Goal: Task Accomplishment & Management: Complete application form

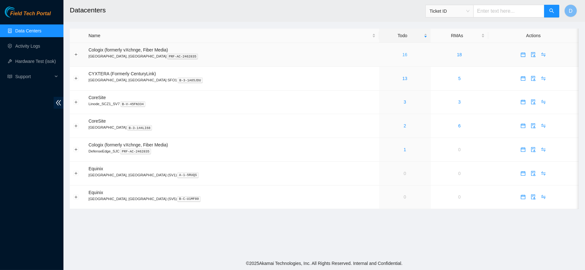
click at [402, 56] on link "16" at bounding box center [404, 54] width 5 height 5
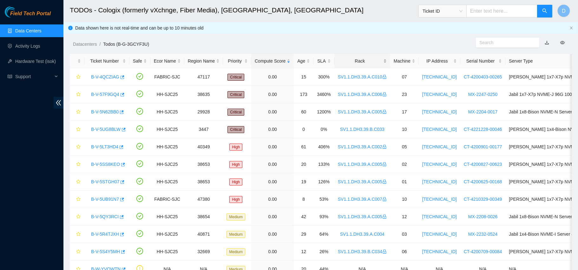
click at [355, 61] on div "Rack" at bounding box center [362, 60] width 49 height 7
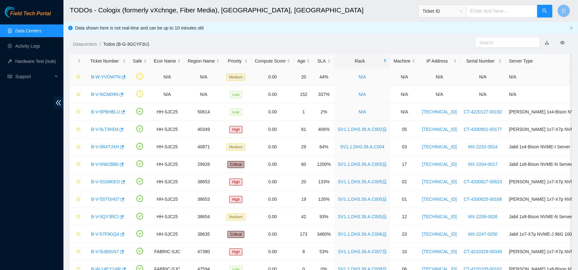
click at [108, 75] on link "B-W-YVOWTN" at bounding box center [105, 76] width 29 height 5
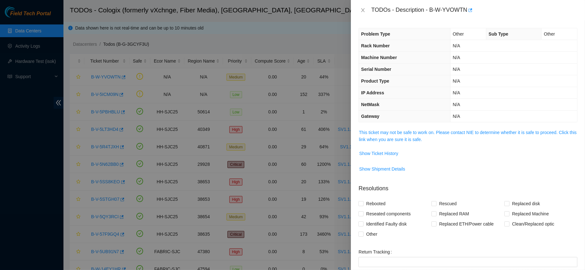
click at [387, 126] on div "Problem Type Other Sub Type Other Rack Number N/A Machine Number N/A Serial Num…" at bounding box center [468, 144] width 234 height 249
click at [381, 134] on link "This ticket may not be safe to work on. Please contact NIE to determine whether…" at bounding box center [468, 136] width 218 height 12
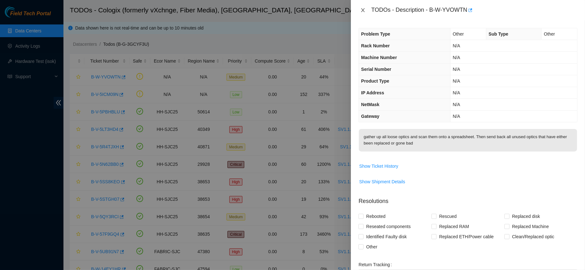
click at [363, 10] on icon "close" at bounding box center [362, 10] width 3 height 4
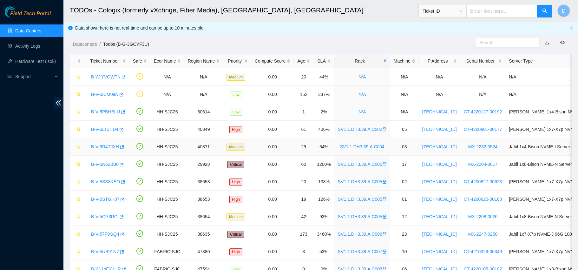
click at [108, 145] on link "B-V-5R4TJXH" at bounding box center [105, 146] width 28 height 5
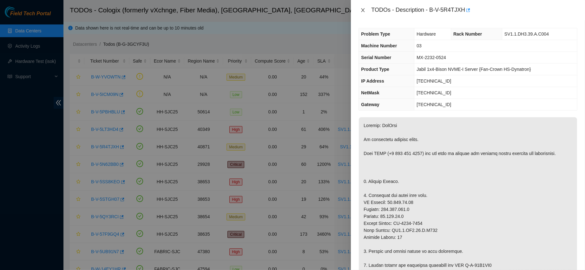
click at [362, 12] on icon "close" at bounding box center [362, 10] width 5 height 5
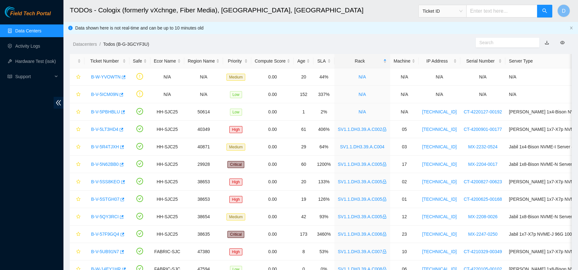
click at [35, 33] on link "Data Centers" at bounding box center [28, 30] width 26 height 5
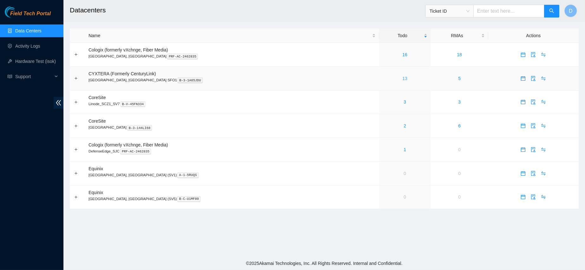
click at [402, 78] on link "13" at bounding box center [404, 78] width 5 height 5
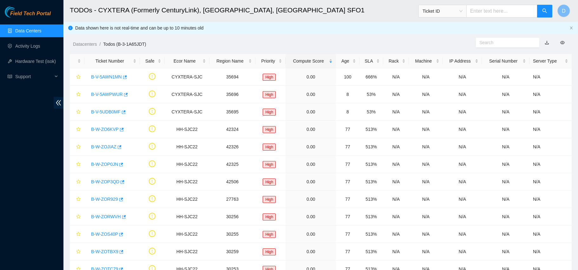
click at [40, 33] on link "Data Centers" at bounding box center [28, 30] width 26 height 5
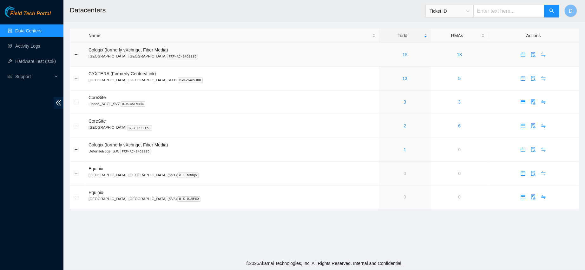
click at [402, 53] on link "16" at bounding box center [404, 54] width 5 height 5
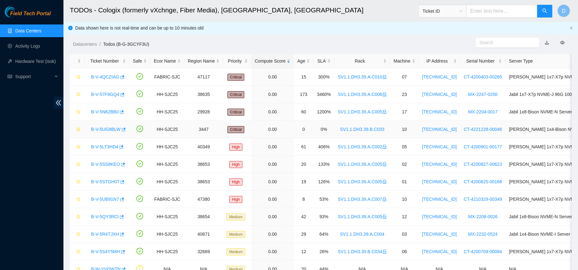
click at [109, 128] on link "B-V-5UG8BLW" at bounding box center [105, 129] width 29 height 5
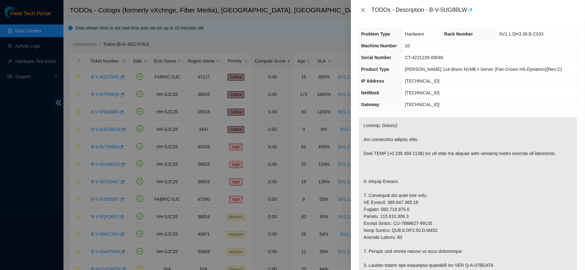
click at [362, 8] on icon "close" at bounding box center [362, 10] width 5 height 5
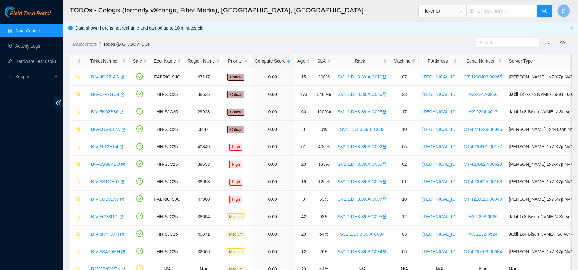
click at [23, 28] on link "Data Centers" at bounding box center [28, 30] width 26 height 5
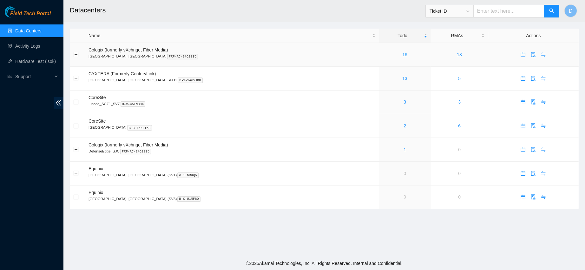
click at [402, 56] on link "16" at bounding box center [404, 54] width 5 height 5
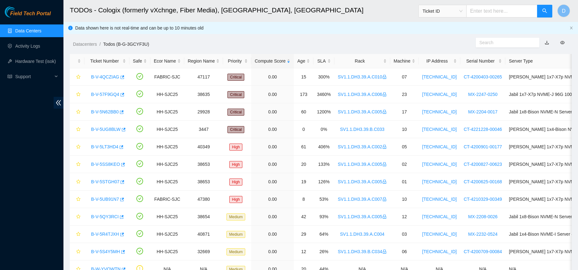
click at [28, 28] on link "Data Centers" at bounding box center [28, 30] width 26 height 5
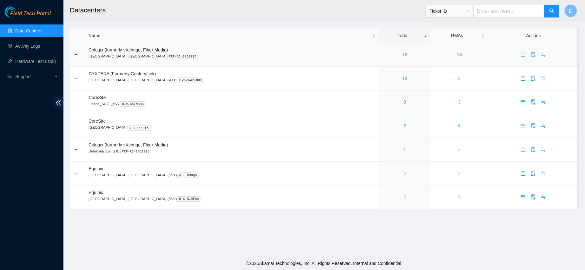
click at [402, 55] on link "16" at bounding box center [404, 54] width 5 height 5
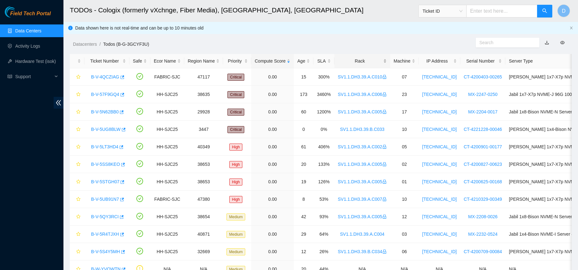
click at [360, 60] on div "Rack" at bounding box center [362, 60] width 49 height 7
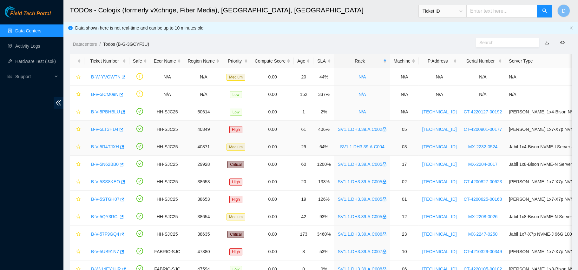
scroll to position [16, 0]
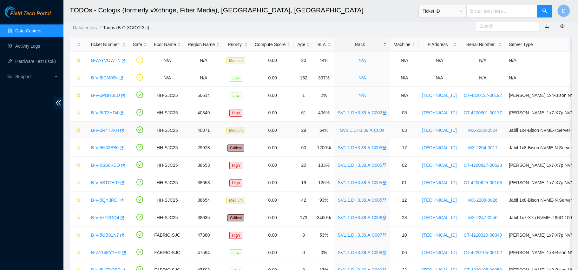
click at [101, 130] on link "B-V-5R4TJXH" at bounding box center [105, 129] width 28 height 5
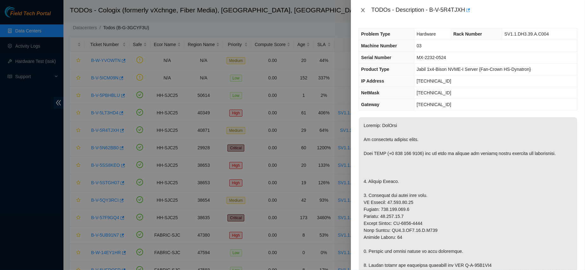
click at [362, 8] on icon "close" at bounding box center [362, 10] width 5 height 5
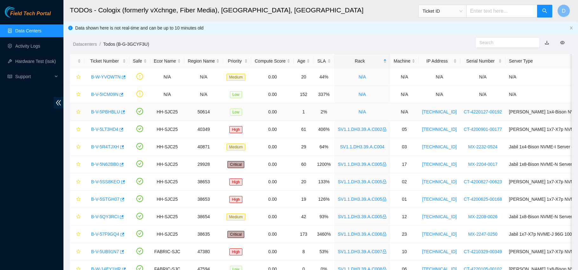
click at [101, 110] on link "B-V-5PBHBLU" at bounding box center [105, 111] width 29 height 5
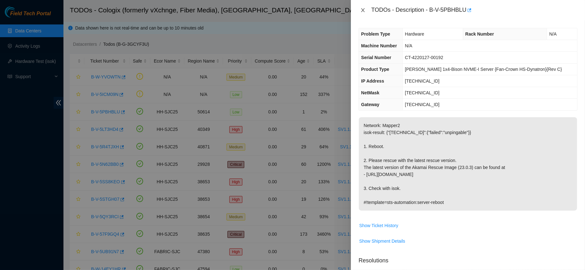
click at [363, 10] on icon "close" at bounding box center [362, 10] width 3 height 4
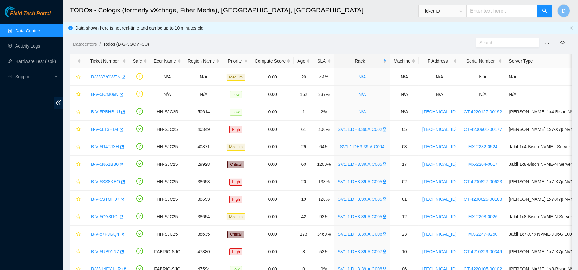
click at [45, 37] on ul "Data Centers Activity Logs Hardware Test (isok) Support" at bounding box center [31, 53] width 63 height 61
click at [41, 31] on link "Data Centers" at bounding box center [28, 30] width 26 height 5
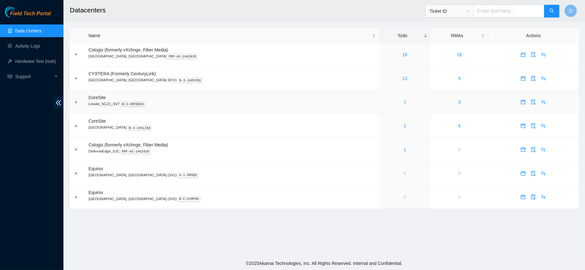
click at [403, 103] on link "3" at bounding box center [404, 101] width 3 height 5
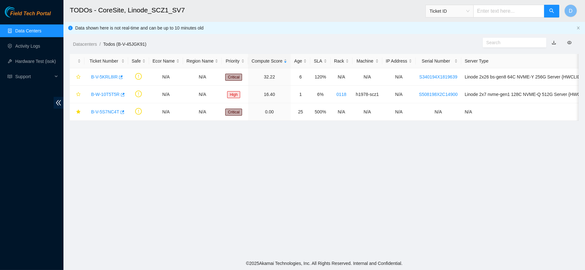
click at [41, 28] on link "Data Centers" at bounding box center [28, 30] width 26 height 5
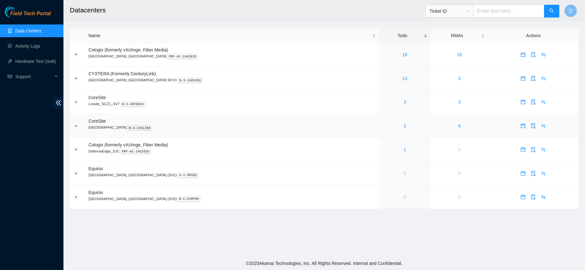
click at [382, 125] on div "2" at bounding box center [404, 125] width 45 height 7
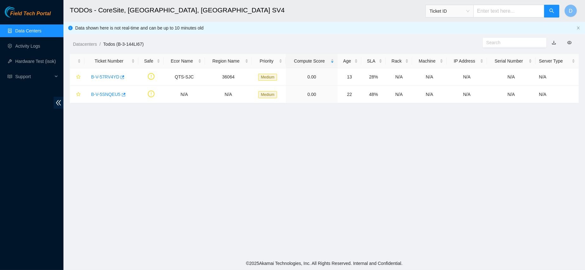
click at [41, 33] on link "Data Centers" at bounding box center [28, 30] width 26 height 5
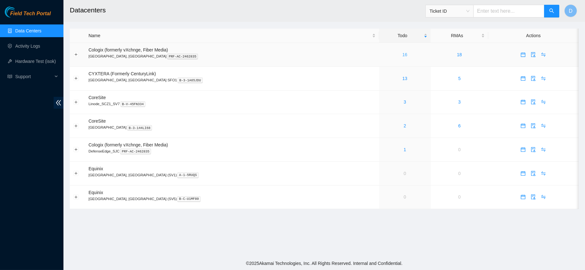
click at [402, 54] on link "16" at bounding box center [404, 54] width 5 height 5
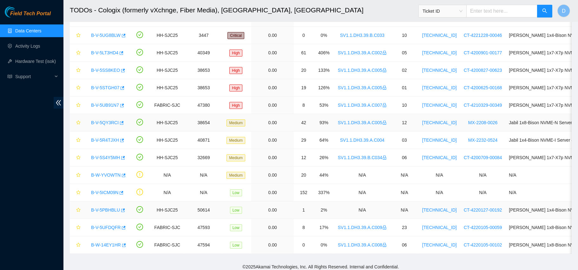
scroll to position [104, 0]
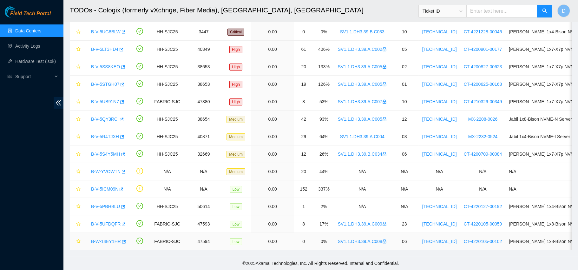
click at [103, 238] on link "B-W-14EY1HR" at bounding box center [106, 240] width 30 height 5
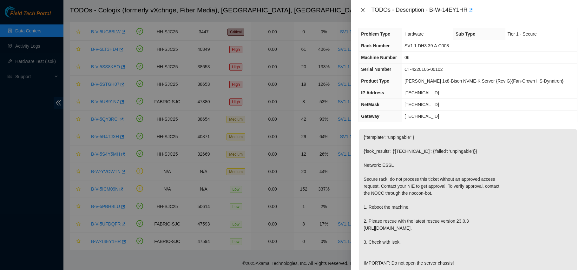
click at [364, 9] on icon "close" at bounding box center [362, 10] width 3 height 4
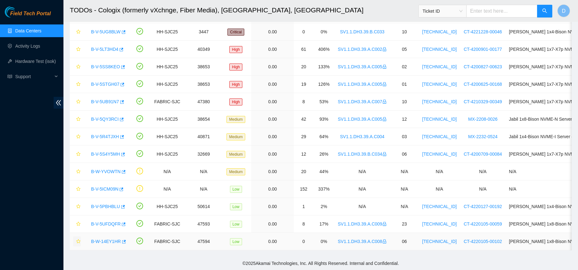
click at [79, 239] on icon "star" at bounding box center [78, 241] width 4 height 4
click at [78, 221] on icon "star" at bounding box center [78, 223] width 4 height 4
click at [100, 222] on link "B-V-5UFDQFR" at bounding box center [105, 223] width 29 height 5
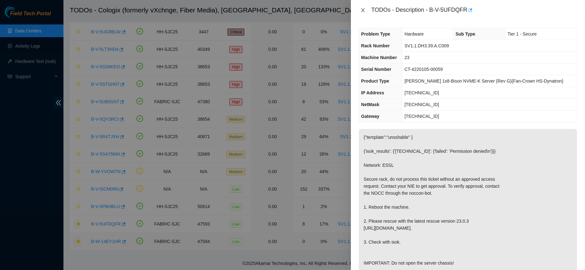
click at [364, 9] on icon "close" at bounding box center [362, 10] width 5 height 5
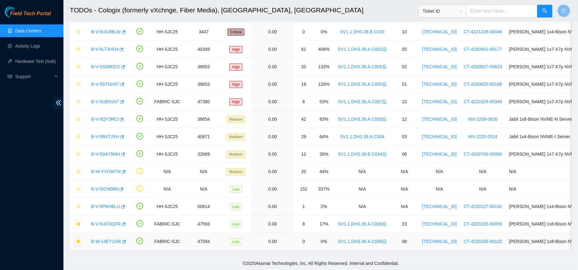
click at [107, 238] on link "B-W-14EY1HR" at bounding box center [106, 240] width 30 height 5
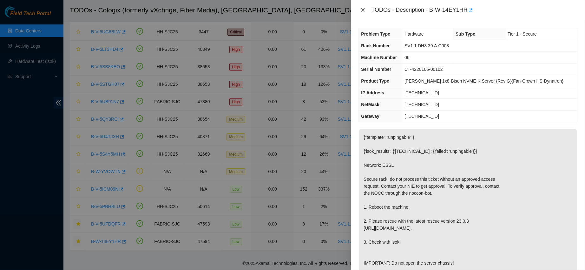
click at [364, 11] on icon "close" at bounding box center [362, 10] width 5 height 5
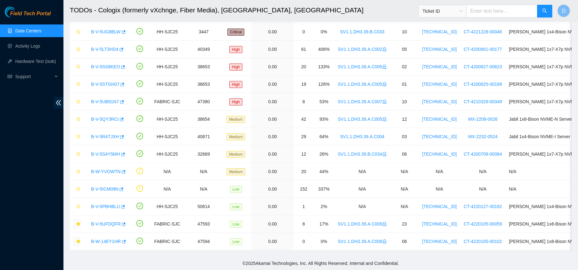
click at [41, 29] on link "Data Centers" at bounding box center [28, 30] width 26 height 5
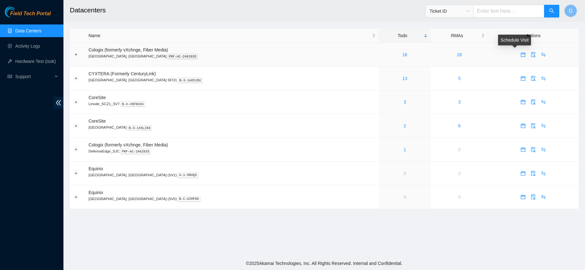
click at [520, 55] on icon "calendar" at bounding box center [522, 54] width 5 height 5
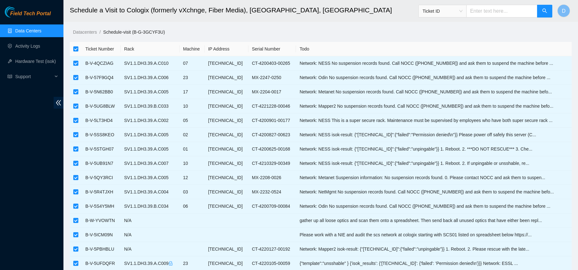
click at [21, 28] on link "Data Centers" at bounding box center [28, 30] width 26 height 5
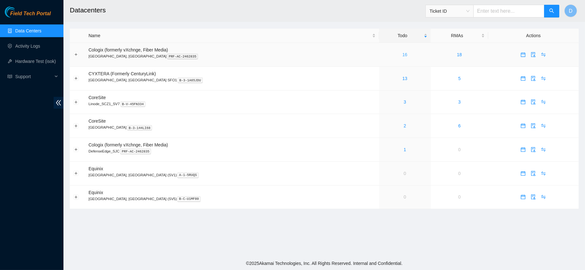
click at [402, 54] on link "16" at bounding box center [404, 54] width 5 height 5
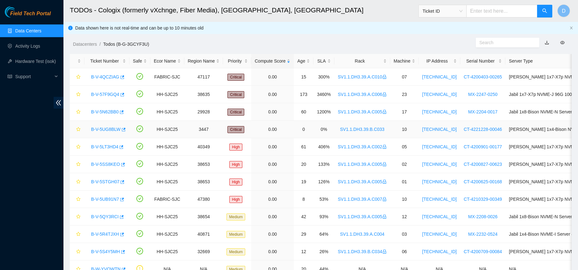
scroll to position [104, 0]
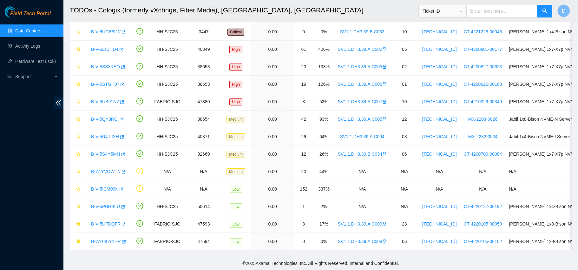
click at [33, 30] on link "Data Centers" at bounding box center [28, 30] width 26 height 5
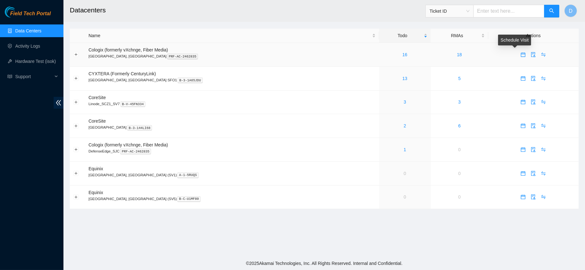
click at [520, 53] on icon "calendar" at bounding box center [522, 54] width 5 height 5
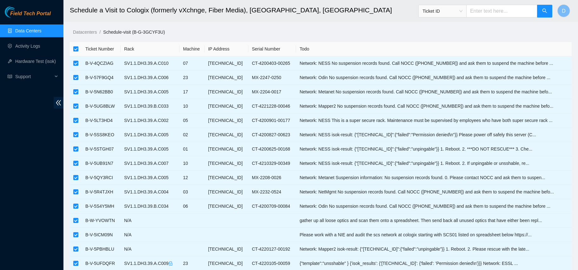
click at [75, 48] on input "checkbox" at bounding box center [75, 48] width 5 height 5
checkbox input "false"
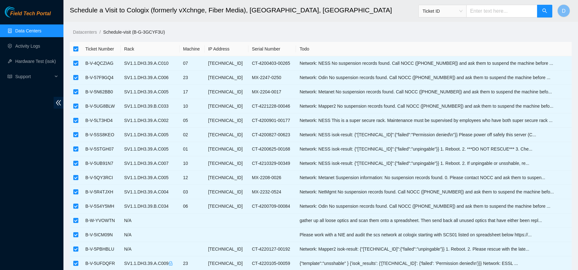
checkbox input "false"
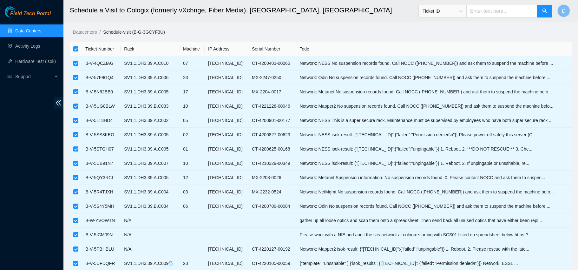
checkbox input "false"
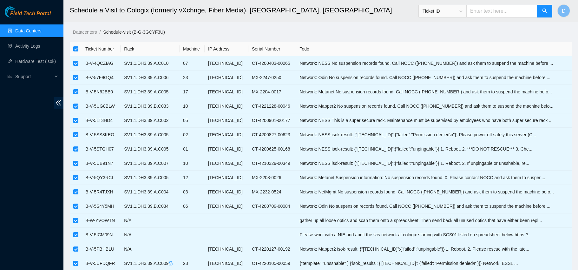
checkbox input "false"
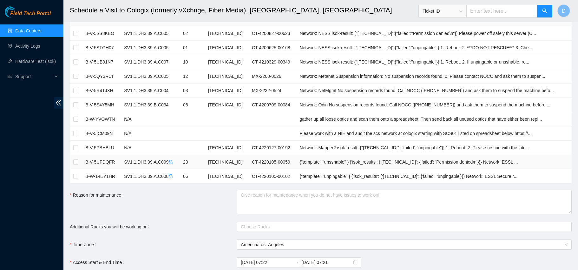
scroll to position [102, 0]
click at [76, 160] on input "checkbox" at bounding box center [75, 160] width 5 height 5
checkbox input "true"
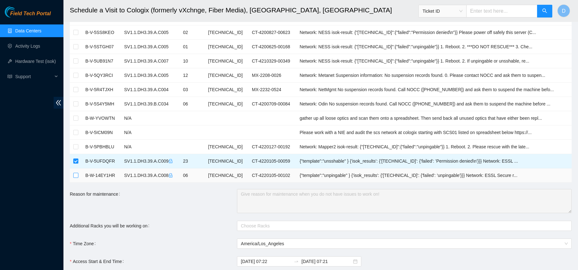
click at [76, 175] on input "checkbox" at bounding box center [75, 175] width 5 height 5
checkbox input "true"
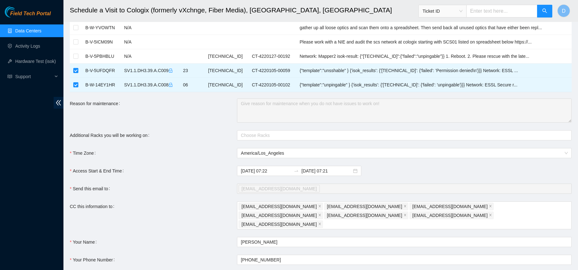
scroll to position [196, 0]
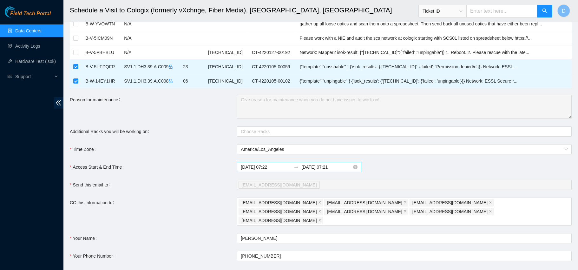
click at [273, 163] on input "2025-08-27 07:22" at bounding box center [266, 166] width 50 height 7
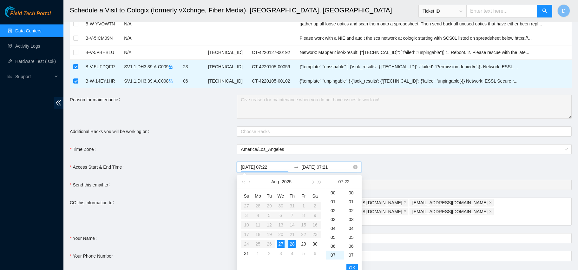
scroll to position [195, 0]
click at [350, 248] on div "30" at bounding box center [352, 248] width 17 height 9
type input "2025-08-27 07:30"
click at [318, 166] on input "2025-08-28 07:21" at bounding box center [326, 166] width 50 height 7
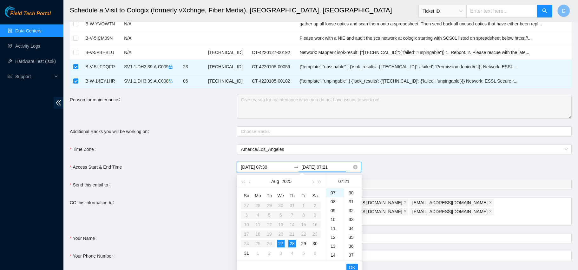
scroll to position [186, 0]
click at [280, 241] on div "27" at bounding box center [281, 243] width 8 height 8
click at [332, 206] on div "14" at bounding box center [335, 208] width 18 height 9
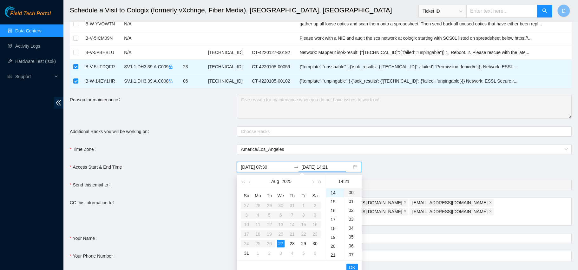
click at [352, 191] on div "00" at bounding box center [352, 192] width 17 height 9
type input "2025-08-27 14:00"
click at [352, 266] on span "OK" at bounding box center [352, 267] width 6 height 7
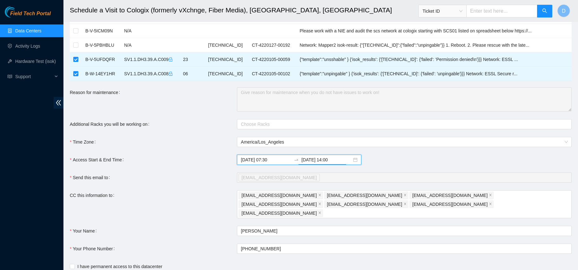
scroll to position [204, 0]
click at [404, 194] on icon "close" at bounding box center [405, 194] width 2 height 2
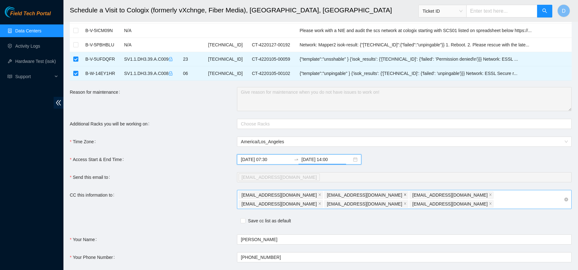
click at [404, 194] on icon "close" at bounding box center [405, 194] width 2 height 2
click at [354, 193] on div "tlow@akamai.com" at bounding box center [366, 194] width 85 height 9
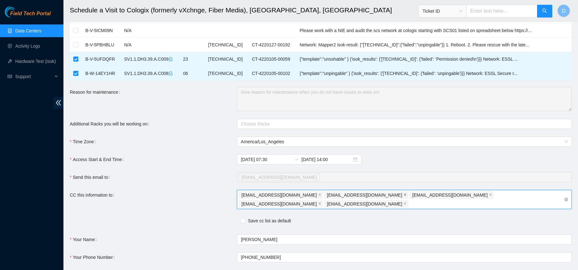
click at [403, 194] on icon "close" at bounding box center [404, 194] width 3 height 3
click at [321, 202] on icon "close" at bounding box center [319, 203] width 2 height 2
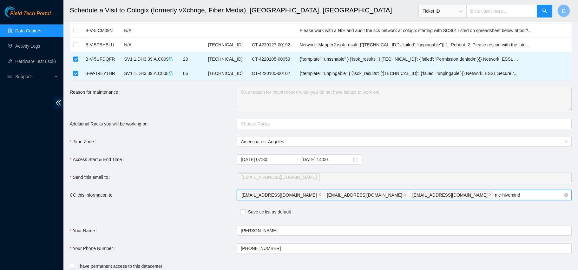
type input "nie-hivemind"
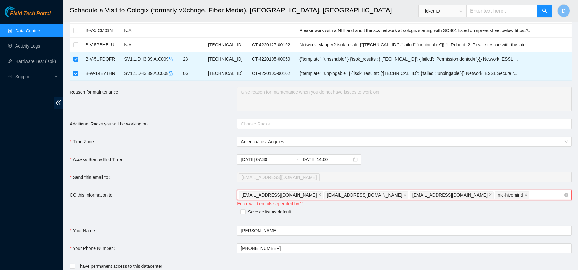
click at [524, 194] on icon "close" at bounding box center [525, 194] width 3 height 3
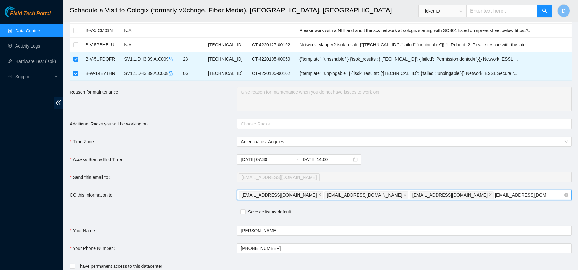
type input "nie-hivemind@akamai.com"
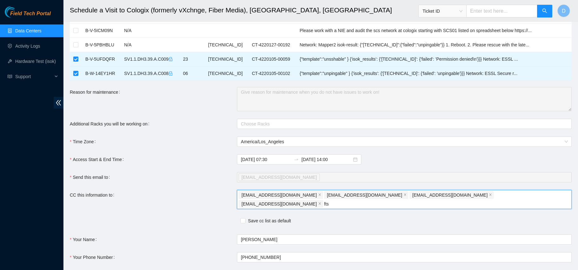
type input "fts"
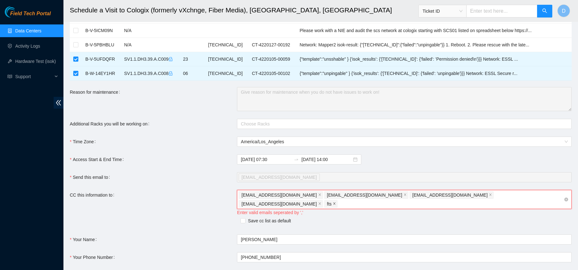
click at [336, 202] on icon "close" at bounding box center [334, 203] width 3 height 3
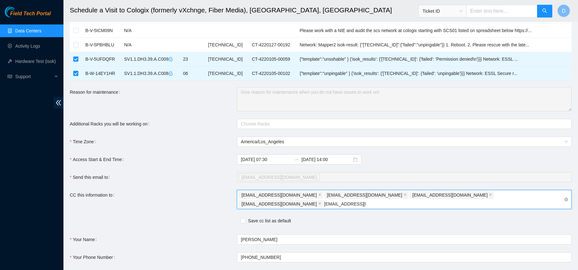
type input "fts-sjc@akamai.com"
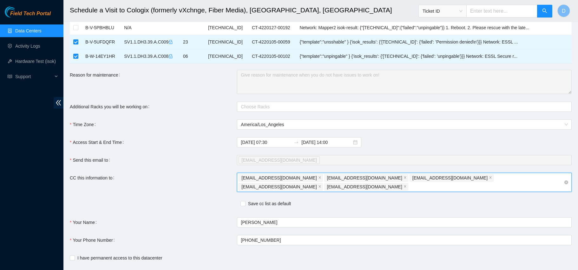
scroll to position [222, 0]
click at [242, 199] on input "Save cc list as default" at bounding box center [242, 201] width 4 height 4
checkbox input "true"
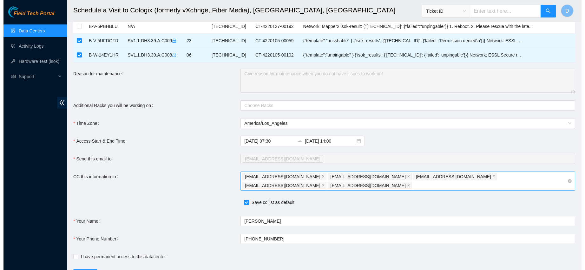
scroll to position [243, 0]
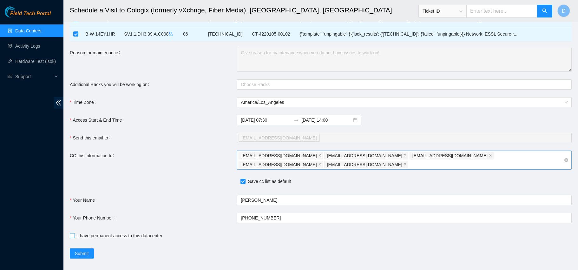
click at [73, 233] on input "I have permanent access to this datacenter" at bounding box center [72, 235] width 4 height 4
checkbox input "true"
click at [79, 250] on span "Submit" at bounding box center [82, 253] width 14 height 7
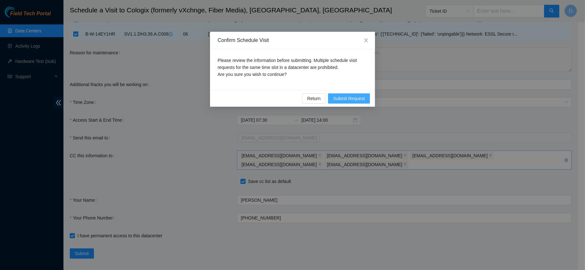
click at [348, 100] on span "Submit Request" at bounding box center [349, 98] width 32 height 7
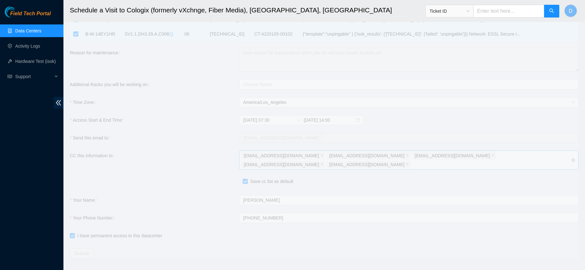
type input "2025-08-27 07:26"
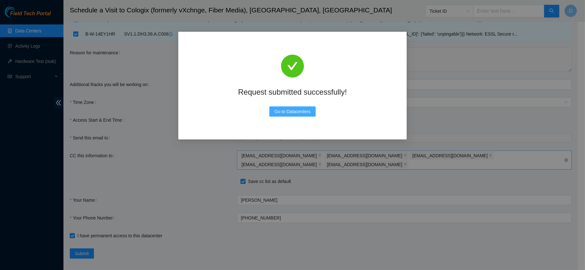
click at [290, 108] on span "Go to Datacenters" at bounding box center [292, 111] width 36 height 7
